Goal: Transaction & Acquisition: Purchase product/service

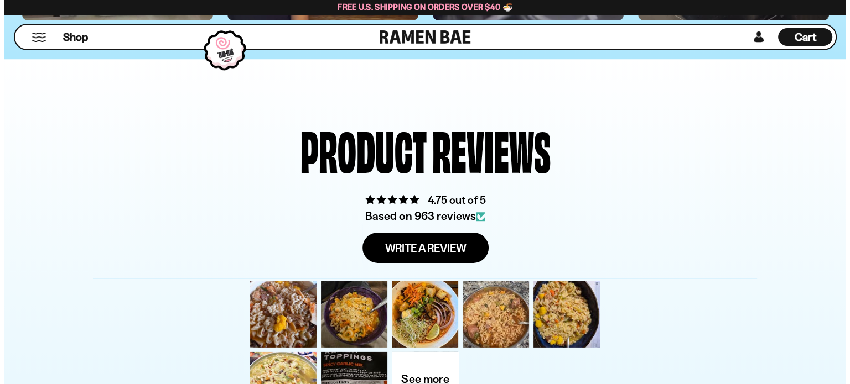
scroll to position [3471, 0]
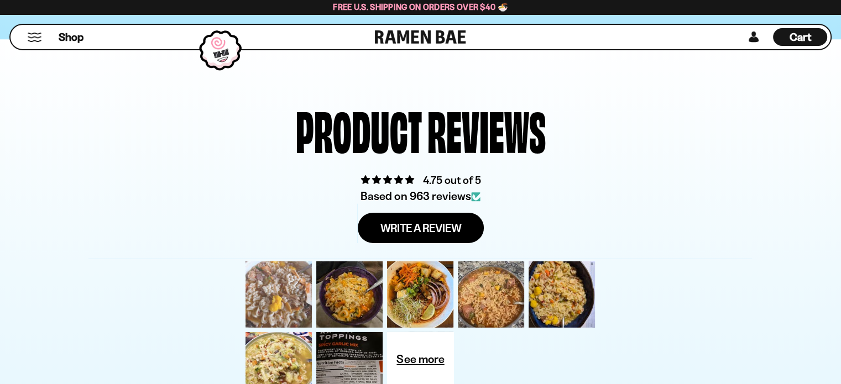
click at [290, 295] on div at bounding box center [278, 294] width 71 height 71
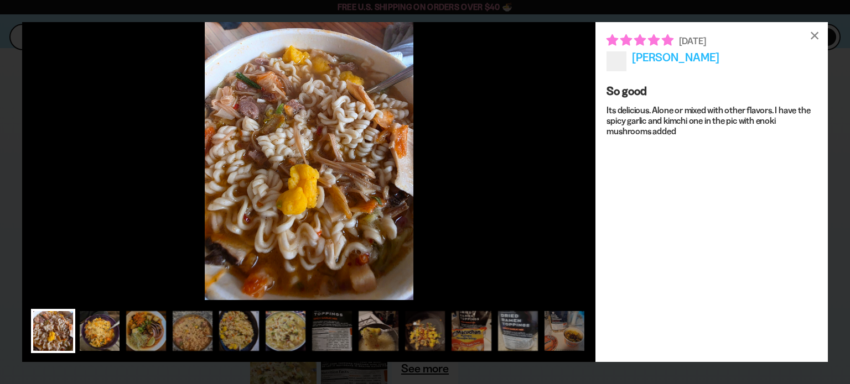
click at [97, 324] on div at bounding box center [99, 331] width 44 height 44
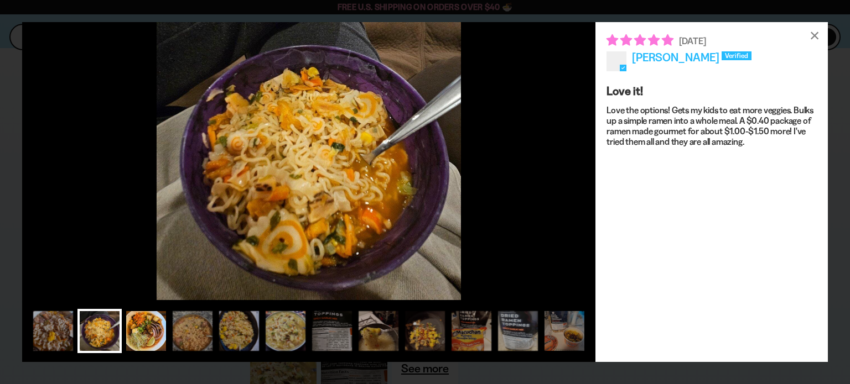
click at [152, 335] on div at bounding box center [146, 331] width 44 height 44
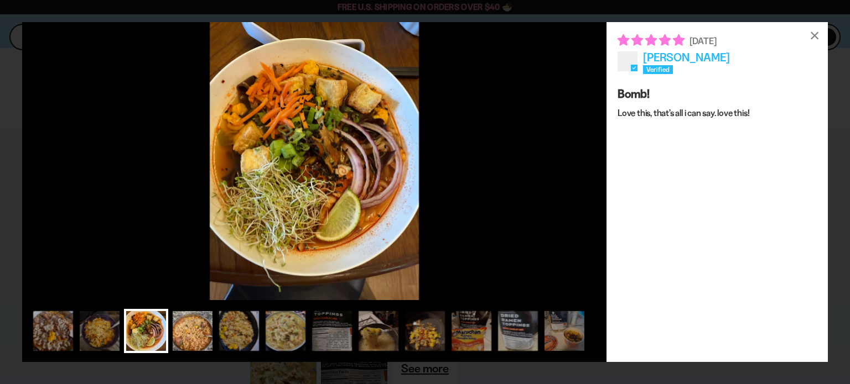
click at [199, 336] on div at bounding box center [192, 331] width 44 height 44
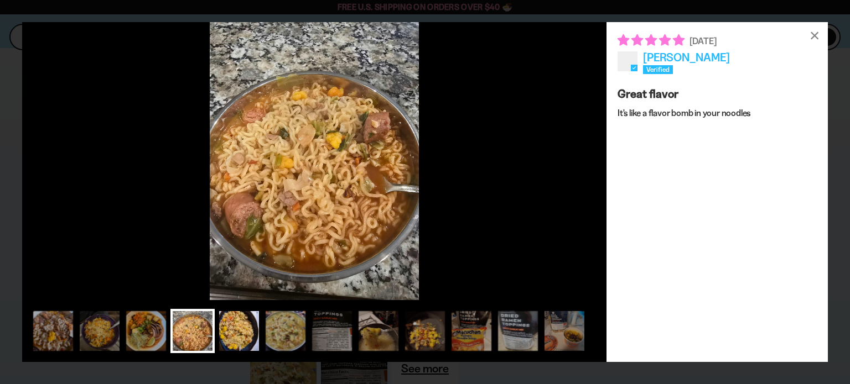
click at [236, 334] on div at bounding box center [239, 331] width 44 height 44
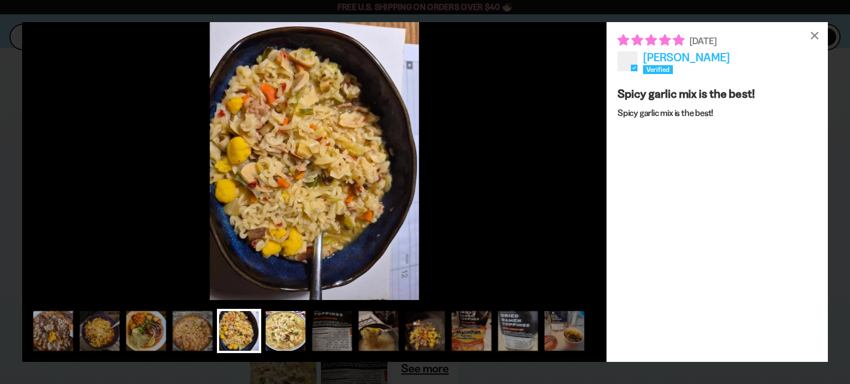
click at [277, 331] on div at bounding box center [285, 331] width 44 height 44
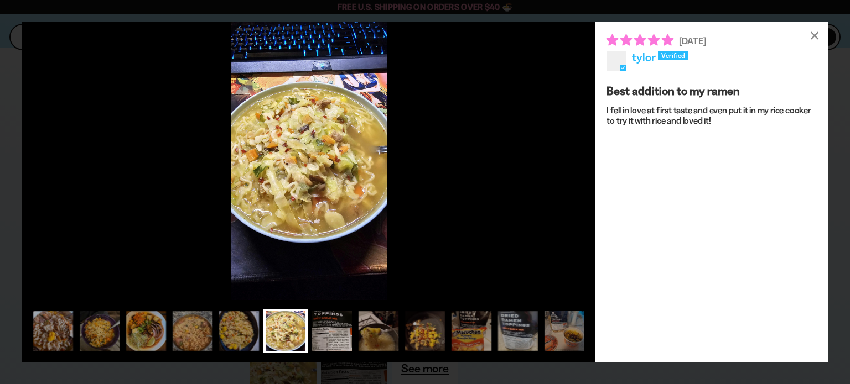
click at [343, 331] on div at bounding box center [332, 331] width 44 height 44
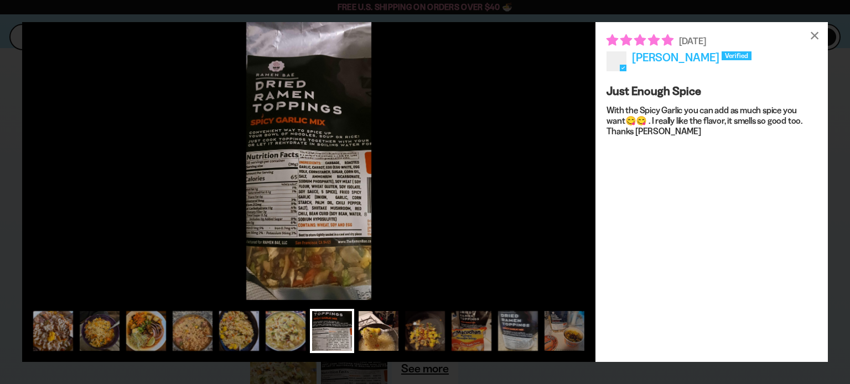
click at [374, 329] on div at bounding box center [378, 331] width 44 height 44
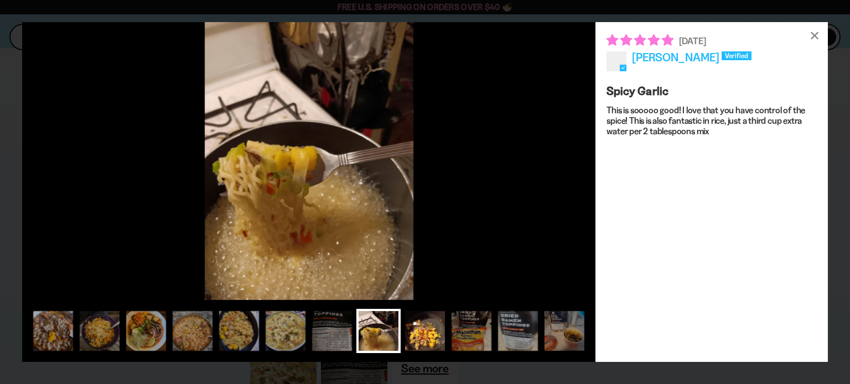
click at [414, 333] on div at bounding box center [425, 331] width 44 height 44
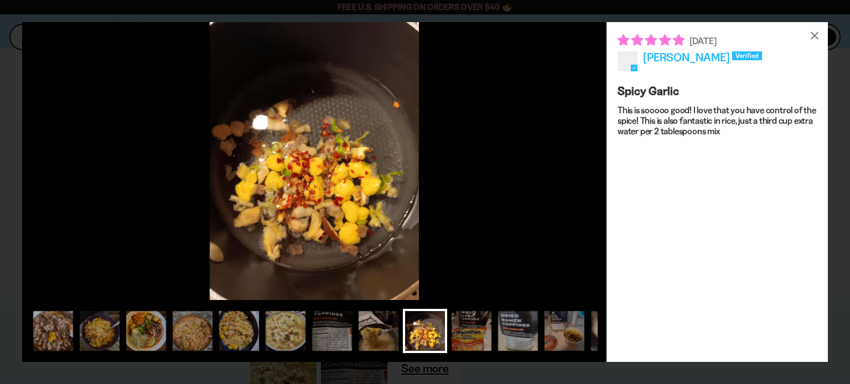
click at [462, 327] on div at bounding box center [471, 331] width 44 height 44
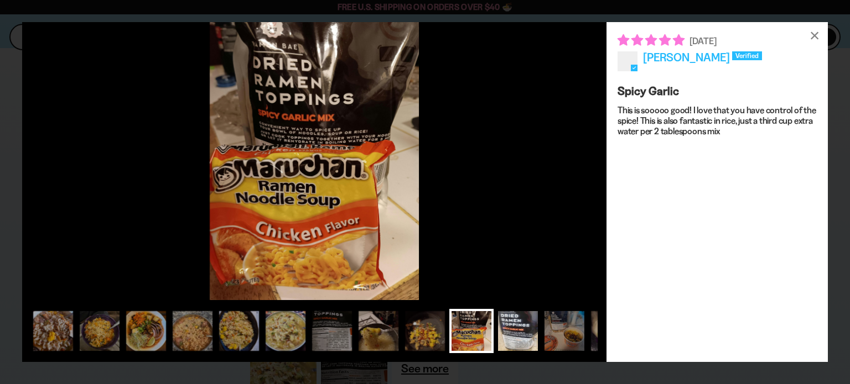
click at [529, 337] on div at bounding box center [518, 331] width 44 height 44
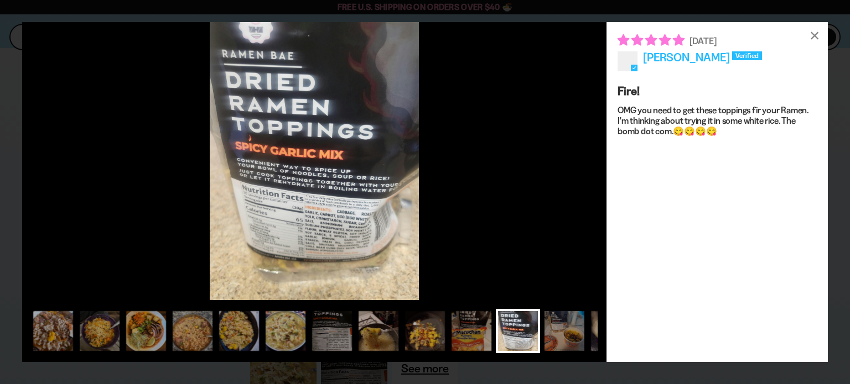
scroll to position [0, 9]
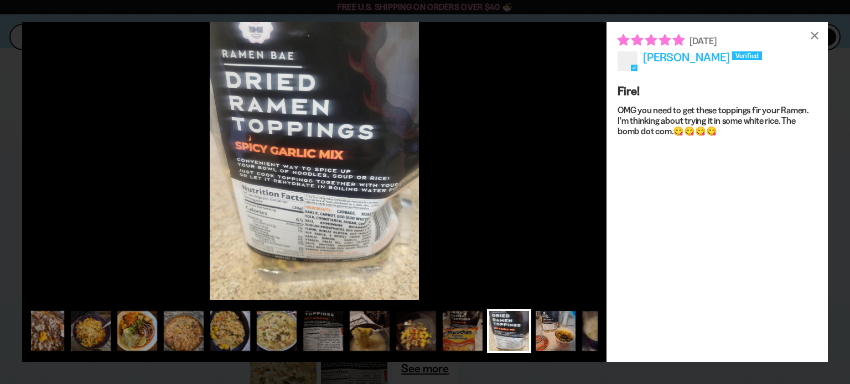
click at [564, 337] on div at bounding box center [555, 331] width 44 height 44
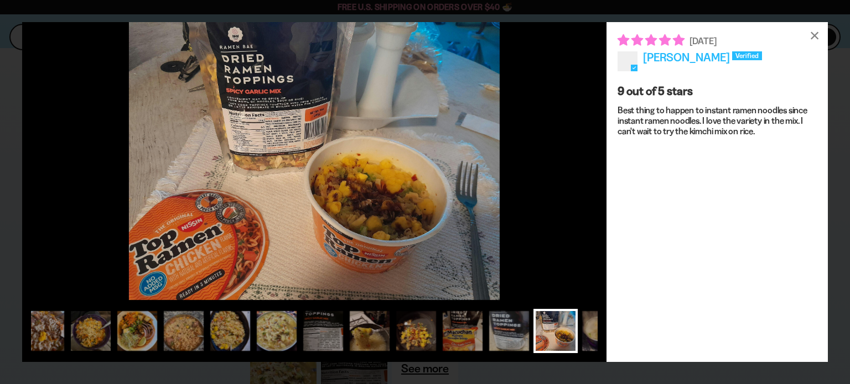
scroll to position [0, 53]
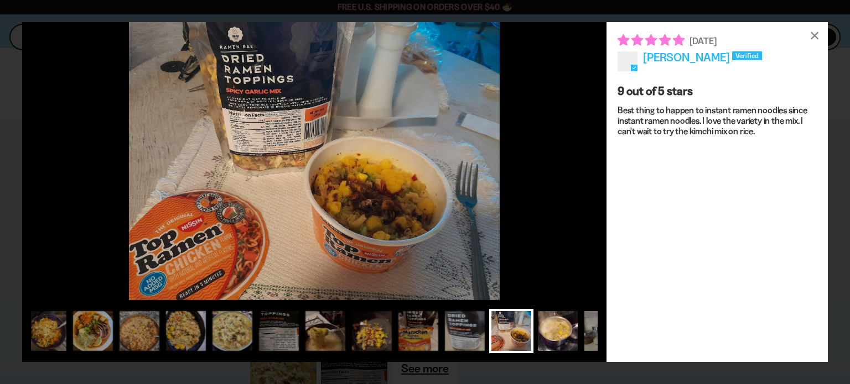
click at [579, 334] on div at bounding box center [557, 331] width 44 height 44
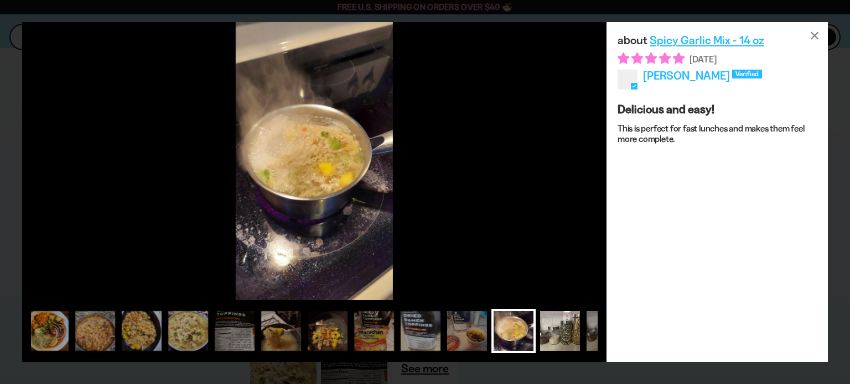
click at [564, 325] on div at bounding box center [560, 331] width 44 height 44
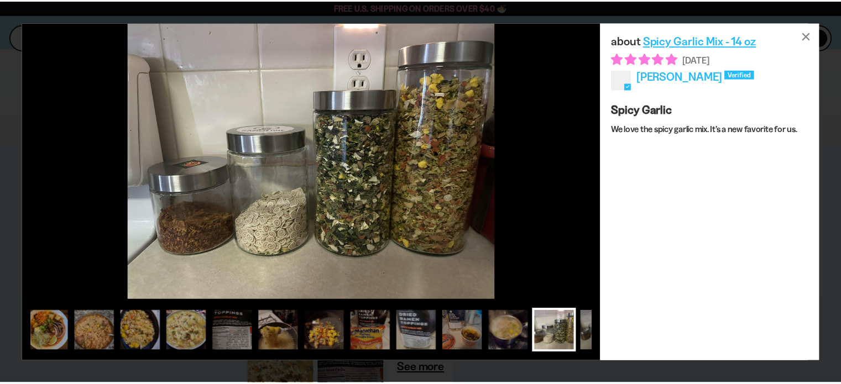
scroll to position [0, 142]
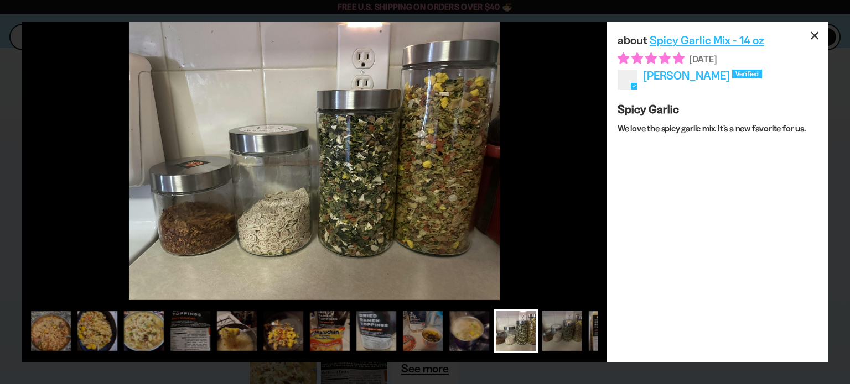
click at [816, 35] on div "×" at bounding box center [814, 35] width 27 height 27
